Goal: Information Seeking & Learning: Find specific page/section

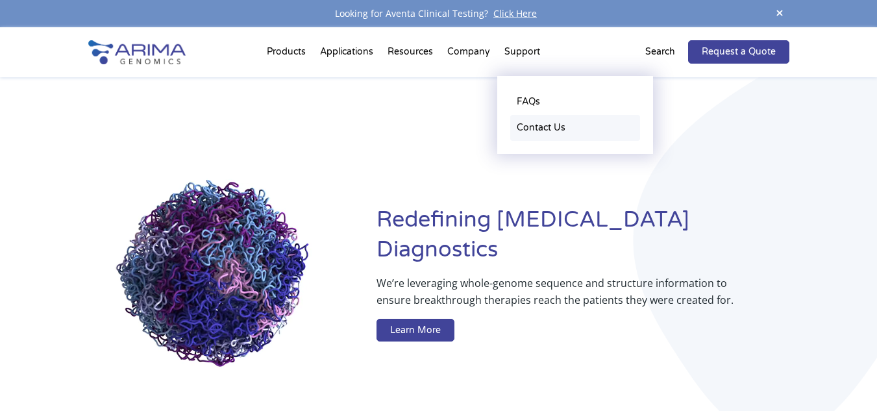
click at [540, 133] on link "Contact Us" at bounding box center [575, 128] width 130 height 26
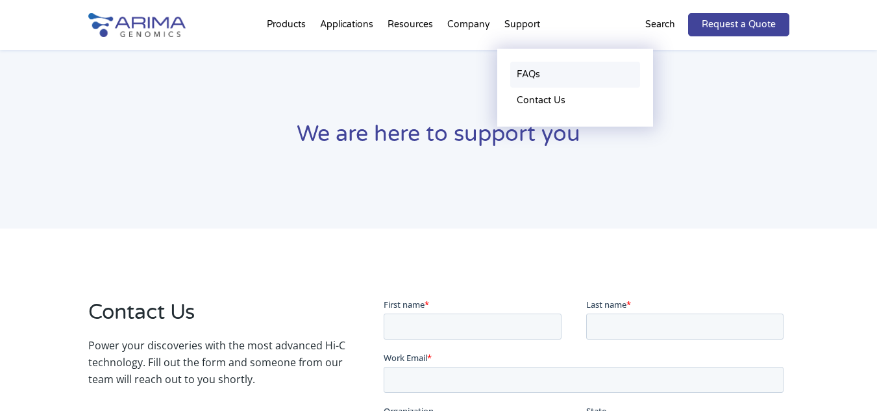
click at [533, 80] on link "FAQs" at bounding box center [575, 75] width 130 height 26
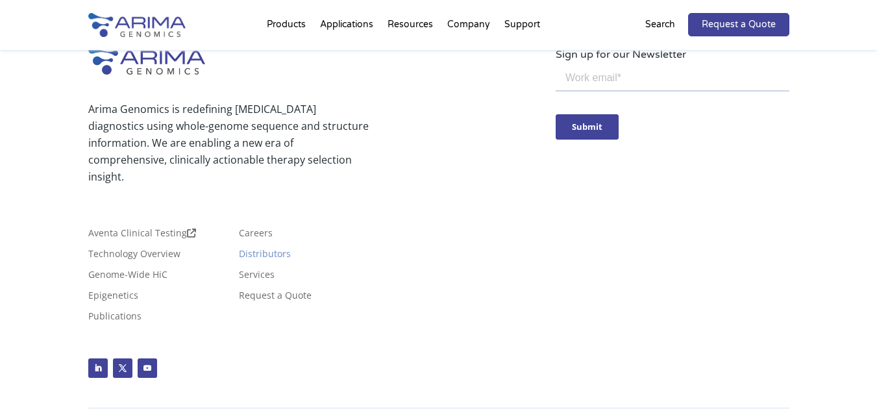
scroll to position [3924, 0]
